Goal: Browse casually

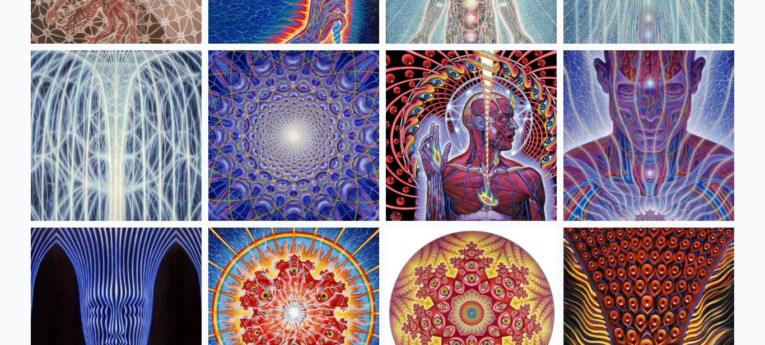
scroll to position [251, 0]
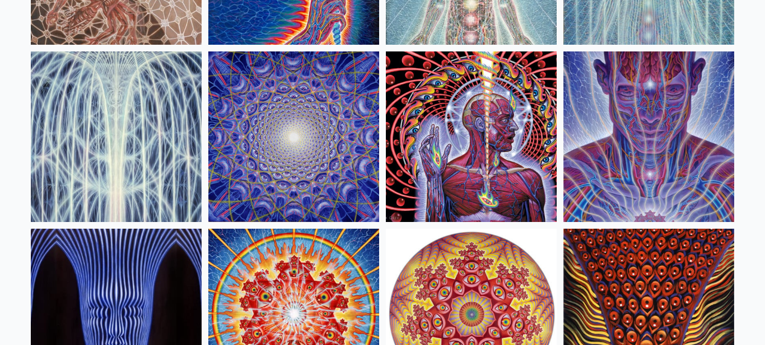
click at [306, 144] on img at bounding box center [293, 137] width 171 height 171
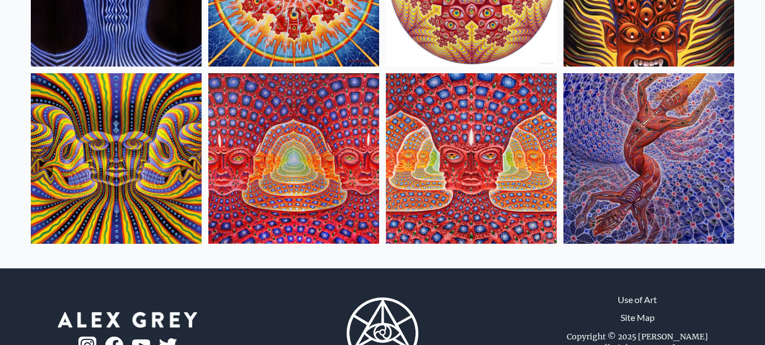
scroll to position [637, 0]
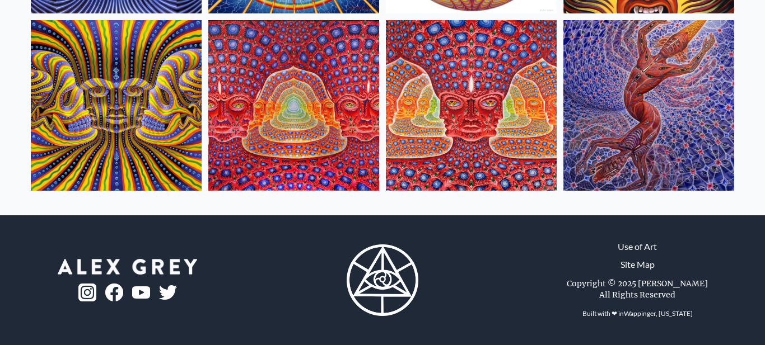
click at [421, 315] on div at bounding box center [382, 280] width 255 height 103
